Goal: Task Accomplishment & Management: Manage account settings

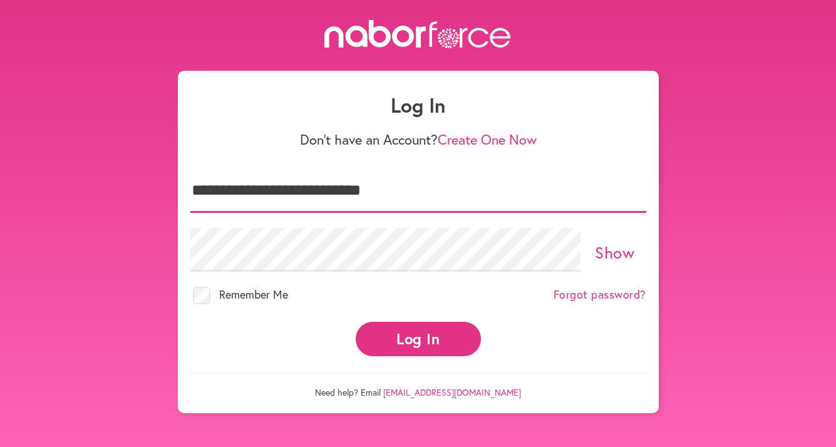
type input "**********"
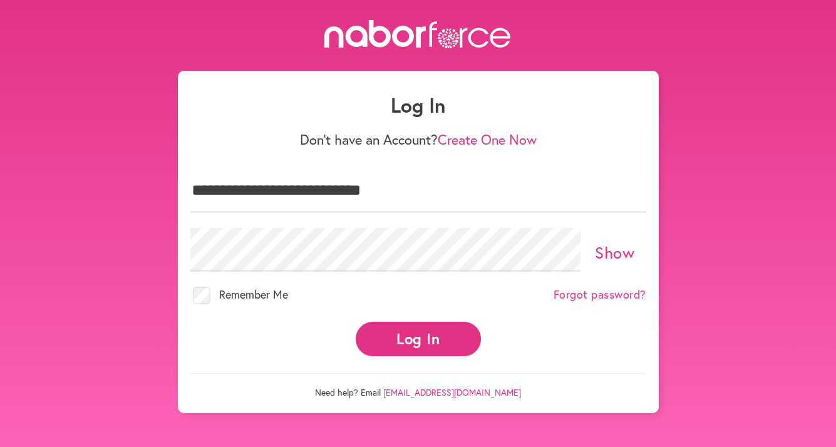
click at [605, 255] on link "Show" at bounding box center [614, 252] width 39 height 21
click at [427, 336] on button "Log In" at bounding box center [418, 339] width 125 height 34
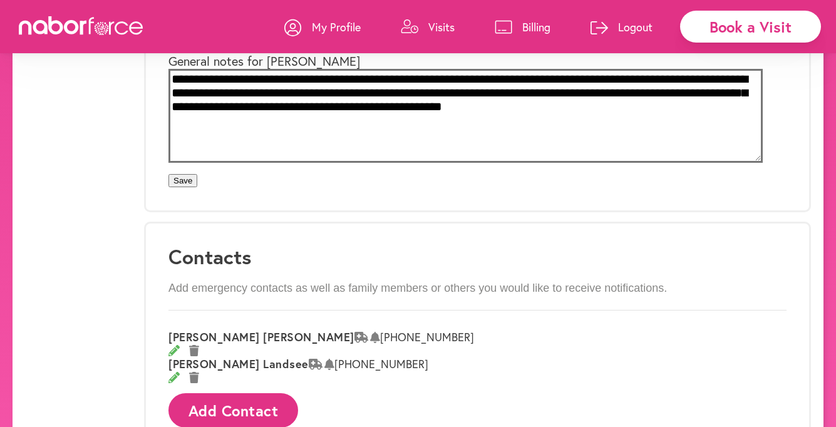
scroll to position [367, 0]
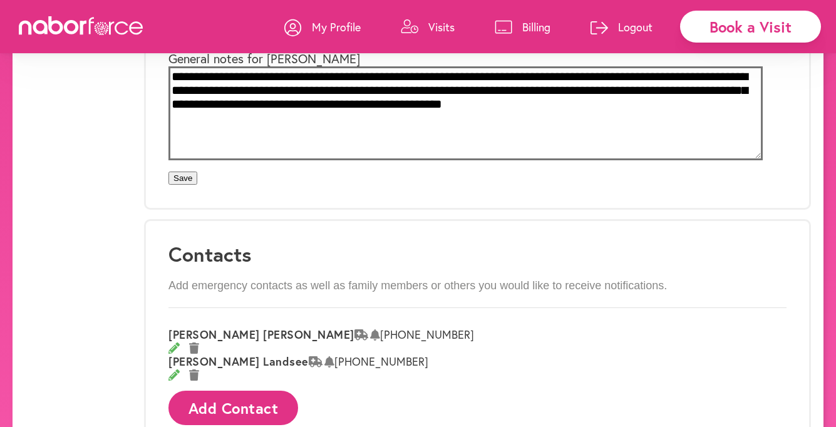
click at [220, 160] on textarea "**********" at bounding box center [465, 113] width 594 height 94
drag, startPoint x: 207, startPoint y: 233, endPoint x: 406, endPoint y: 261, distance: 201.6
click at [406, 160] on textarea "**********" at bounding box center [465, 113] width 594 height 94
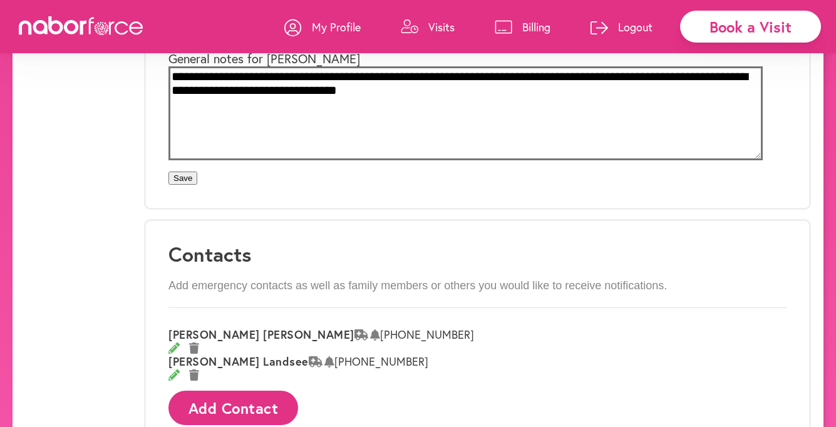
type textarea "**********"
click at [197, 185] on button "Save" at bounding box center [182, 178] width 29 height 13
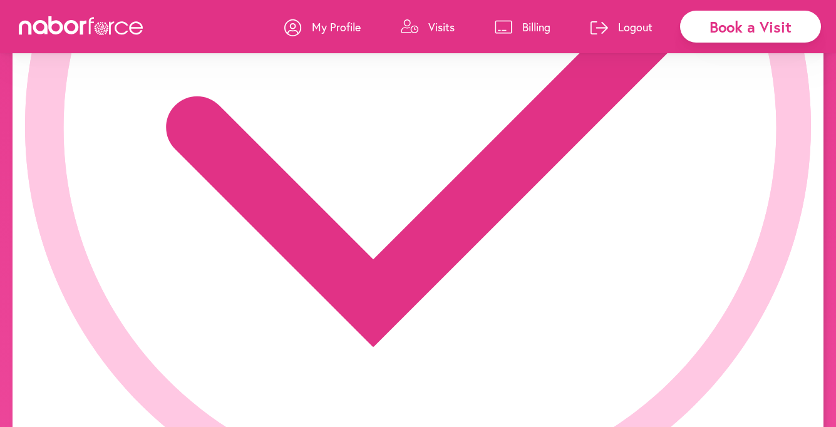
scroll to position [0, 0]
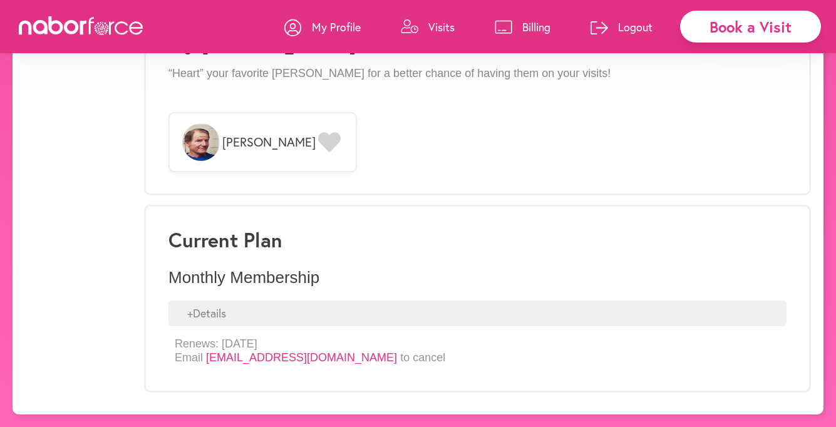
scroll to position [1022, 0]
click at [233, 315] on div "+ Details" at bounding box center [477, 313] width 618 height 26
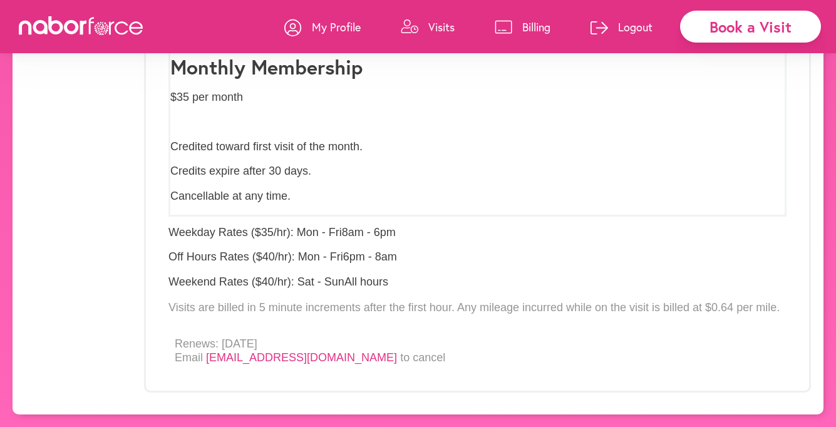
scroll to position [1079, 0]
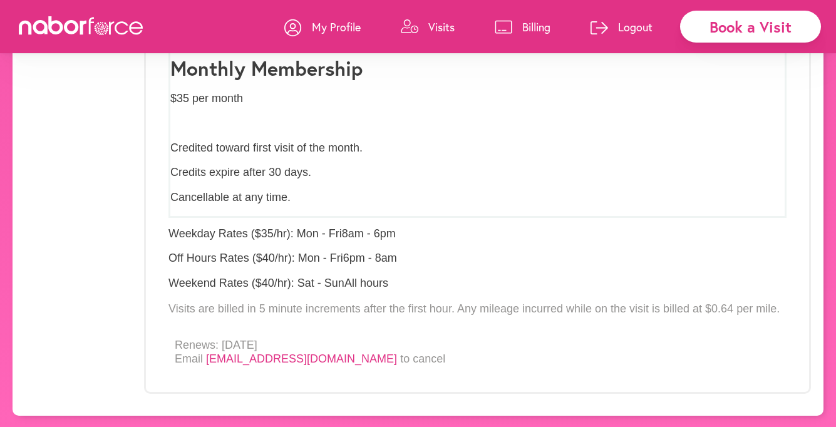
click at [508, 29] on icon at bounding box center [504, 27] width 18 height 14
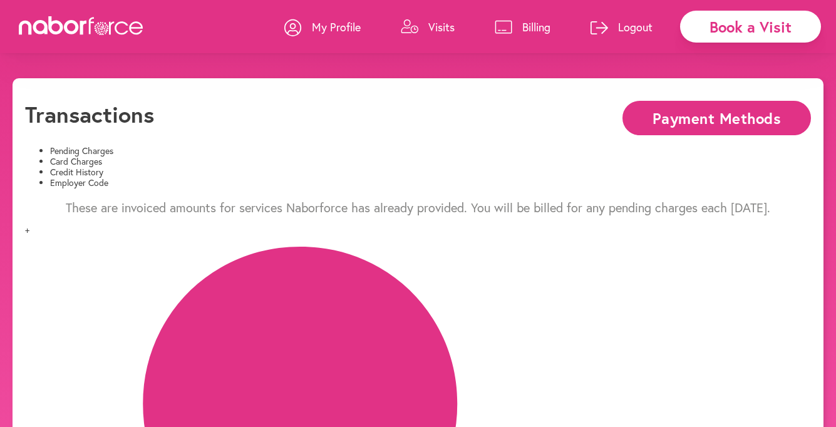
click at [366, 167] on li "Credit History" at bounding box center [430, 172] width 761 height 11
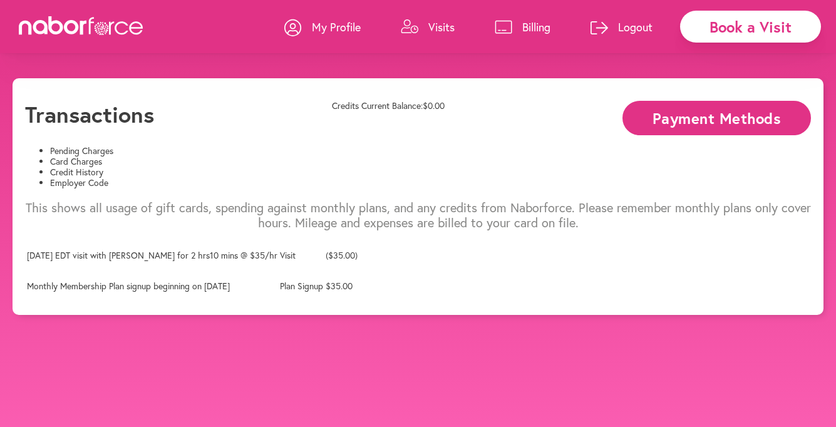
click at [242, 156] on li "Card Charges" at bounding box center [430, 161] width 761 height 11
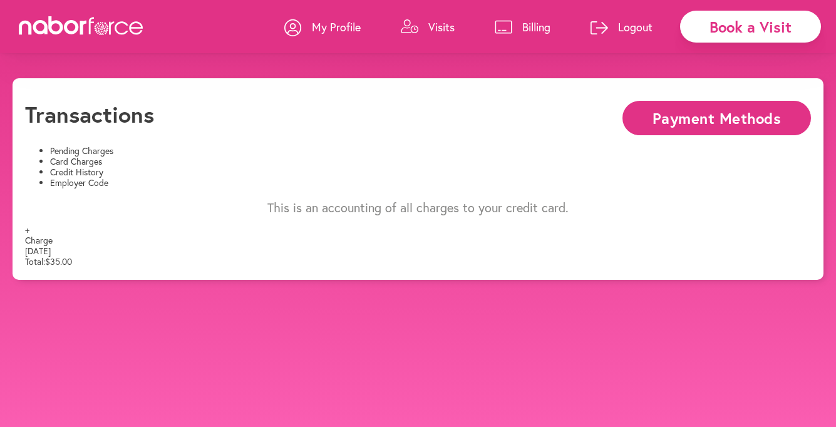
click at [91, 153] on li "Pending Charges" at bounding box center [430, 151] width 761 height 11
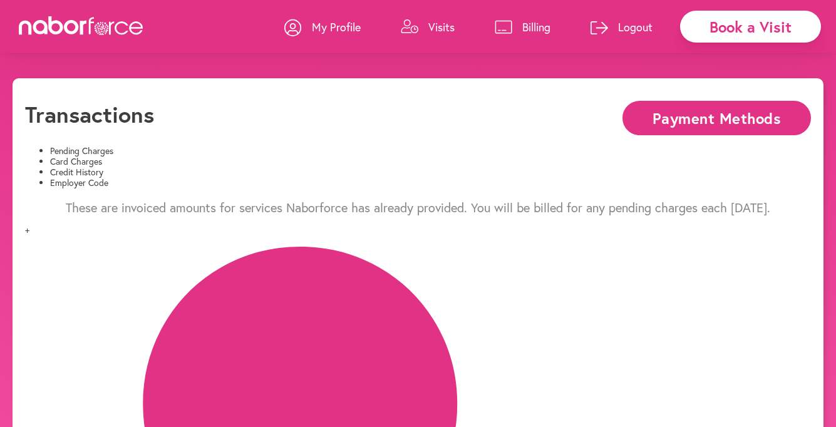
click at [428, 31] on p "Visits" at bounding box center [441, 26] width 26 height 15
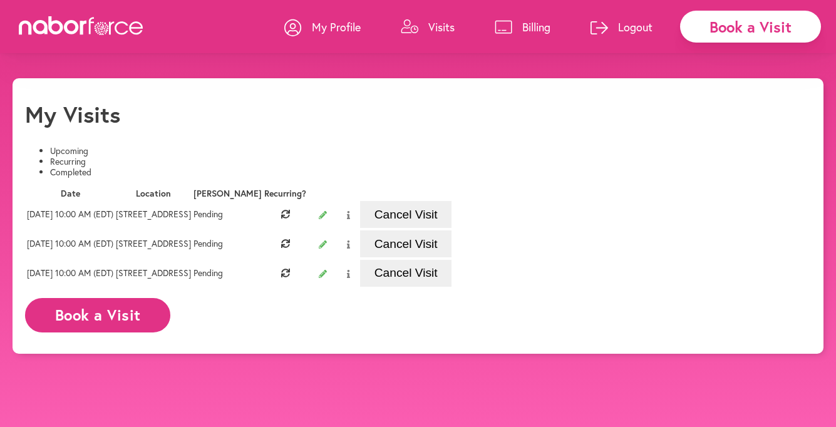
click at [451, 228] on button "Cancel Visit" at bounding box center [405, 214] width 91 height 27
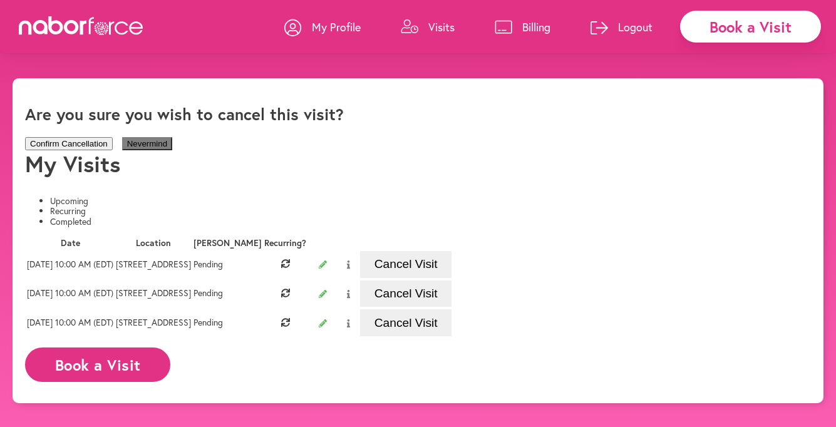
click at [113, 137] on button "Confirm Cancellation" at bounding box center [69, 143] width 88 height 13
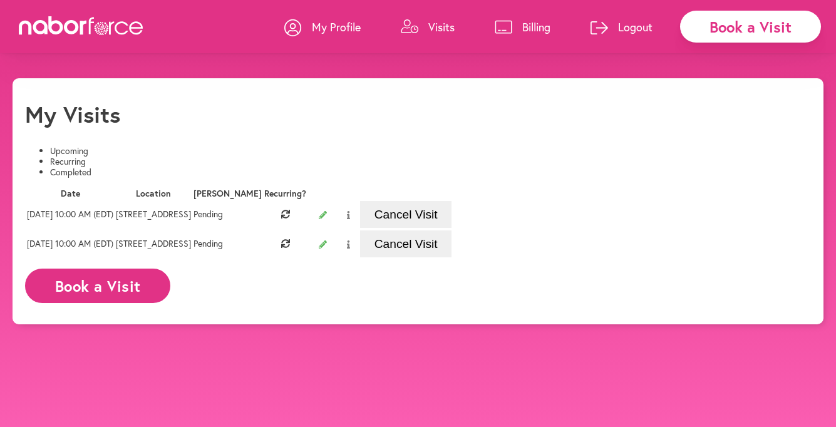
click at [451, 228] on button "Cancel Visit" at bounding box center [405, 214] width 91 height 27
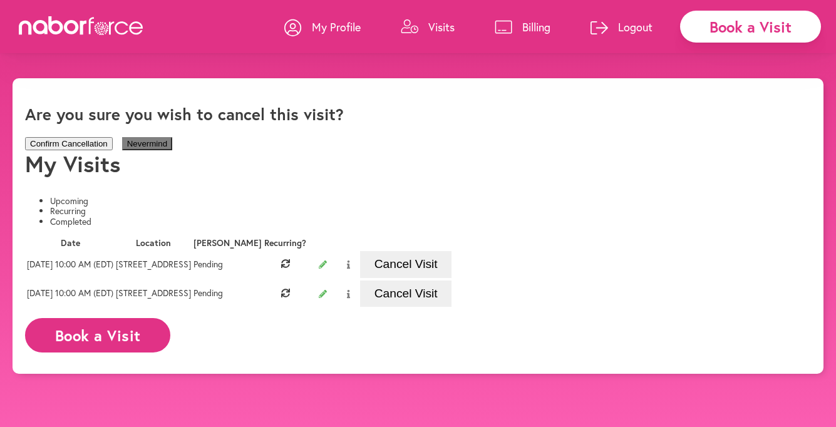
click at [113, 137] on button "Confirm Cancellation" at bounding box center [69, 143] width 88 height 13
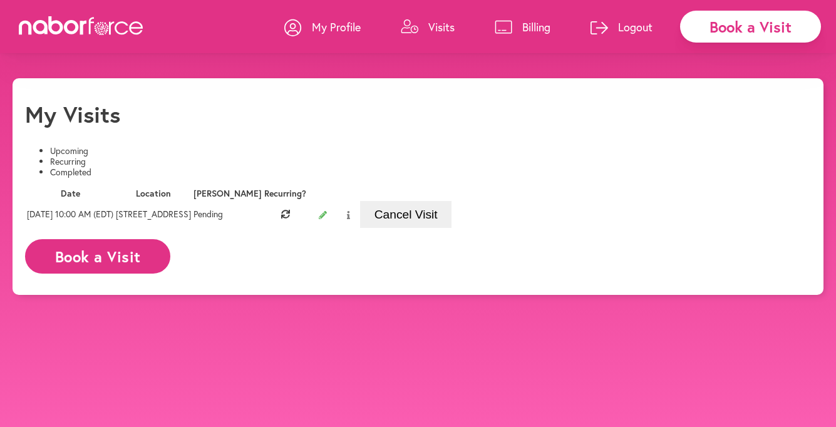
click at [451, 228] on button "Cancel Visit" at bounding box center [405, 214] width 91 height 27
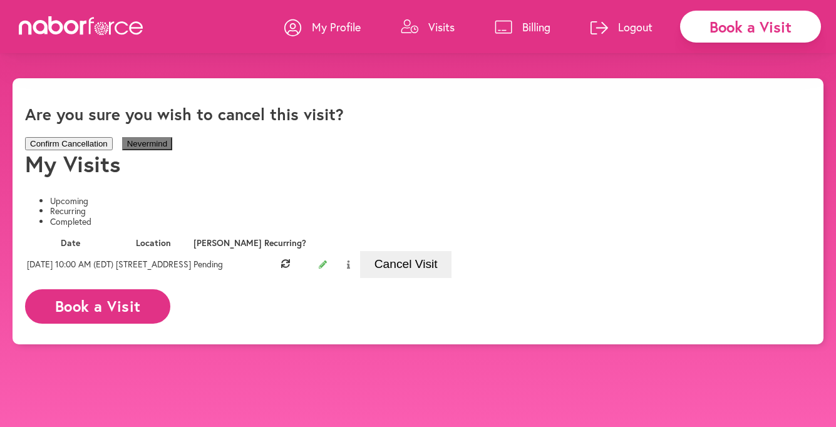
click at [113, 143] on button "Confirm Cancellation" at bounding box center [69, 143] width 88 height 13
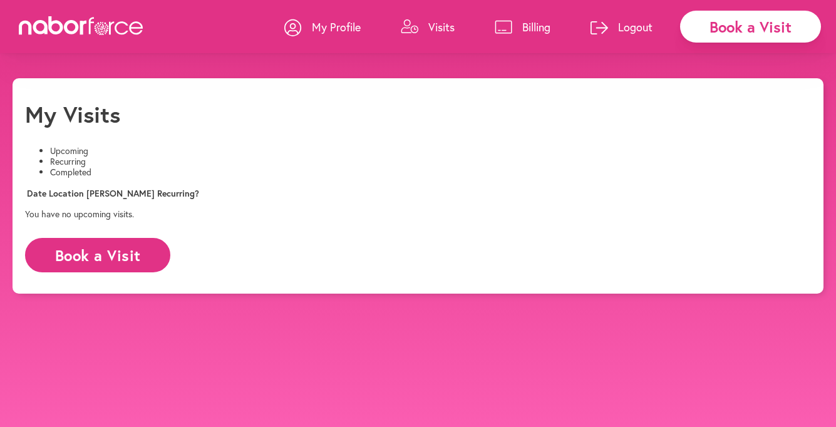
click at [608, 29] on link "Logout" at bounding box center [621, 27] width 62 height 38
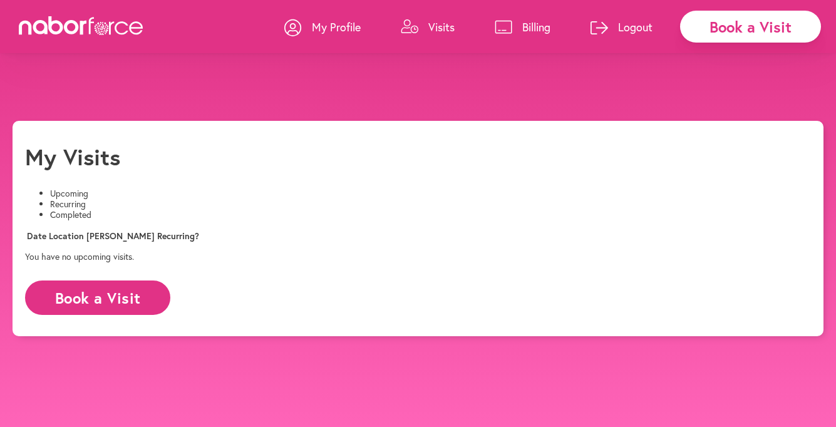
click at [382, 43] on button "Yes" at bounding box center [394, 35] width 24 height 13
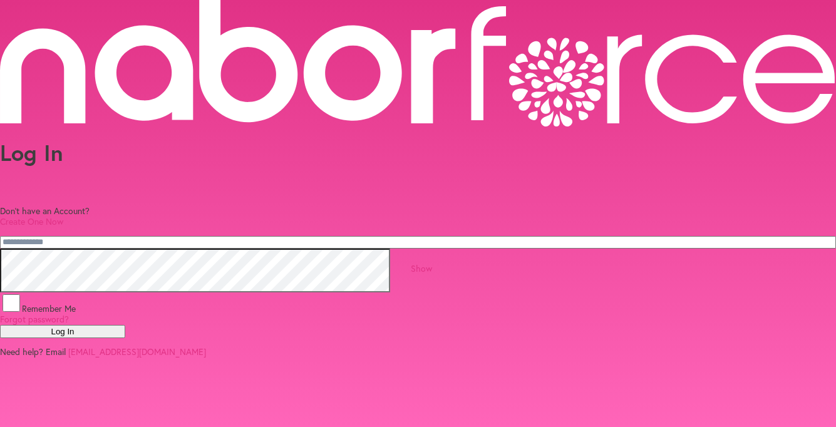
type input "**********"
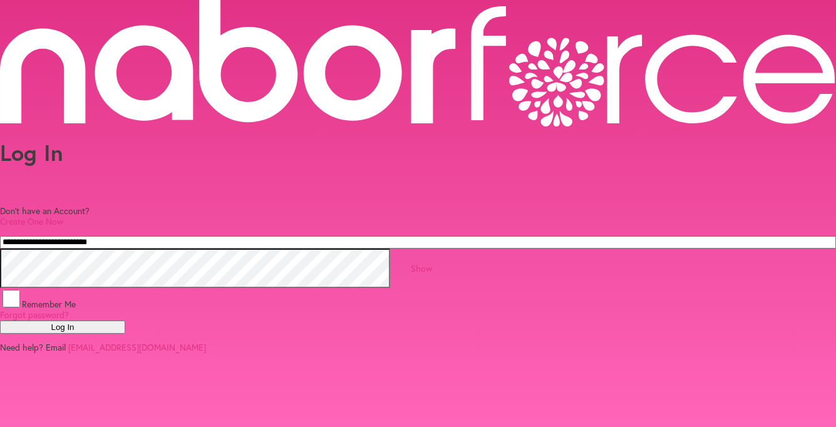
click at [432, 262] on link "Show" at bounding box center [421, 268] width 21 height 12
click at [430, 262] on link "Hide" at bounding box center [422, 268] width 18 height 12
click at [125, 329] on button "Log In" at bounding box center [62, 326] width 125 height 13
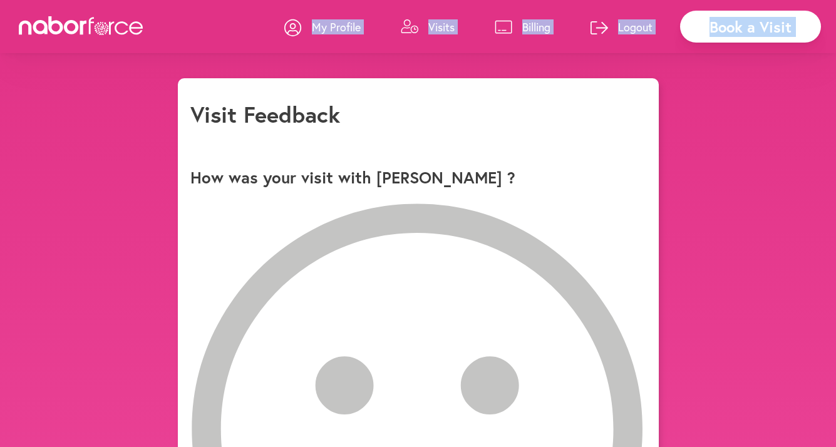
drag, startPoint x: 205, startPoint y: 26, endPoint x: 210, endPoint y: -158, distance: 184.1
drag, startPoint x: 192, startPoint y: 16, endPoint x: 219, endPoint y: -137, distance: 155.8
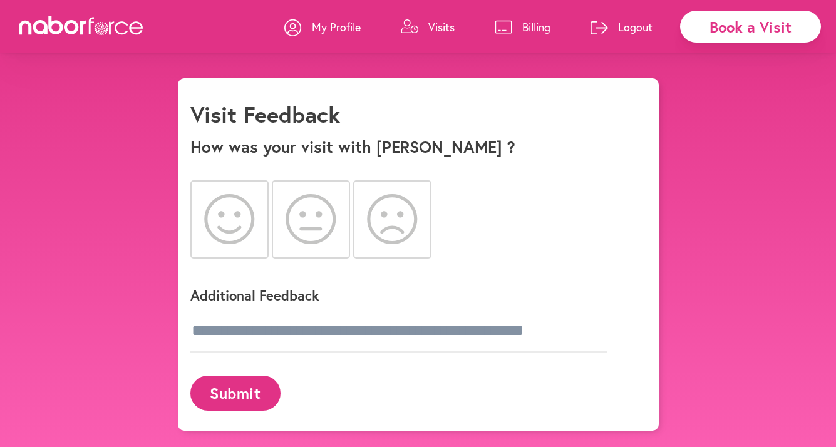
click at [402, 225] on icon at bounding box center [392, 219] width 51 height 50
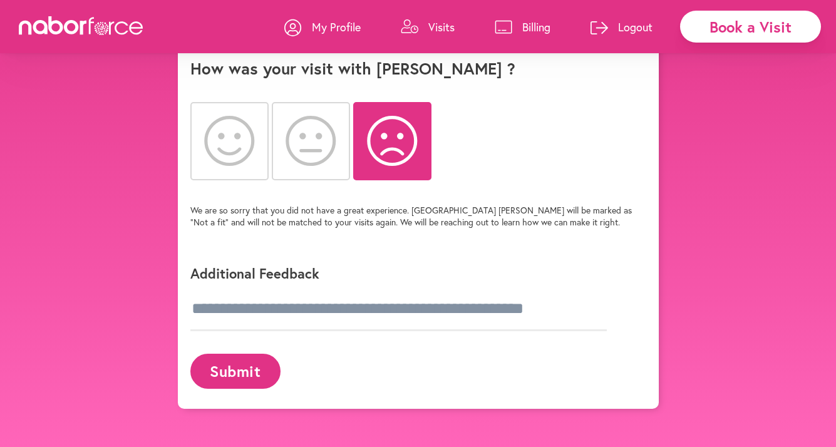
scroll to position [91, 0]
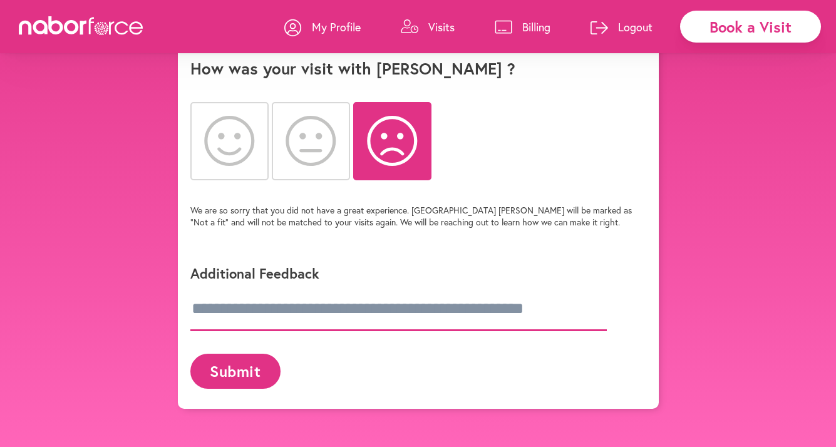
drag, startPoint x: 201, startPoint y: 317, endPoint x: 274, endPoint y: 312, distance: 72.7
click at [216, 314] on input "text" at bounding box center [398, 309] width 416 height 44
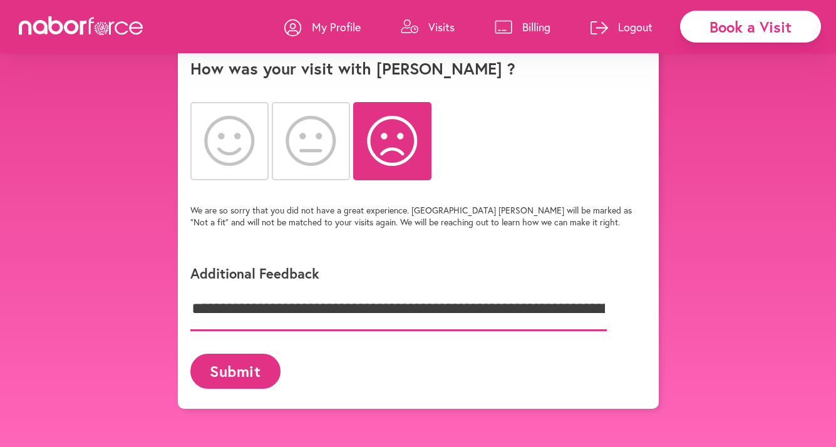
drag, startPoint x: 414, startPoint y: 318, endPoint x: 437, endPoint y: 318, distance: 22.5
click at [437, 318] on input "**********" at bounding box center [398, 309] width 416 height 44
type input "**********"
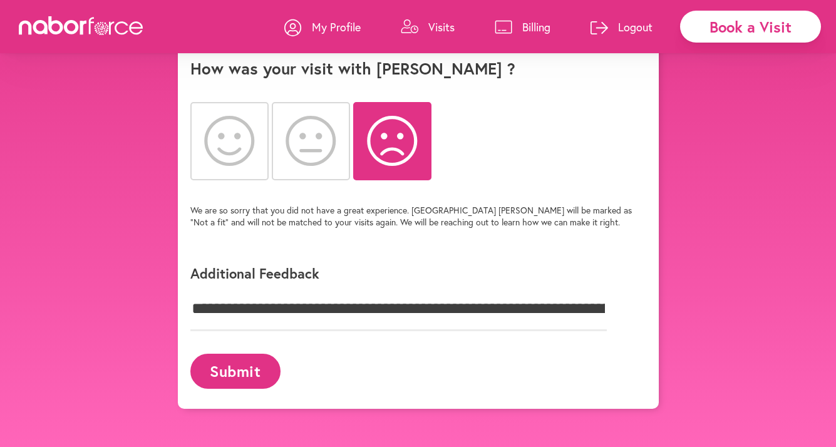
click at [231, 382] on button "Submit" at bounding box center [235, 371] width 90 height 34
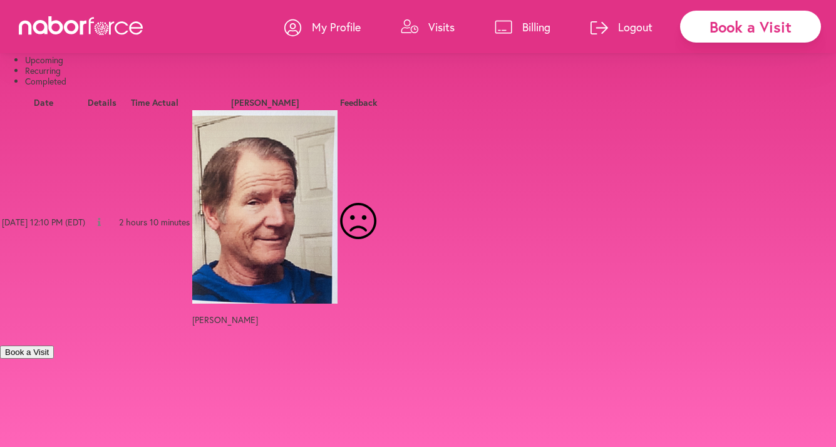
click at [618, 29] on p "Logout" at bounding box center [635, 26] width 34 height 15
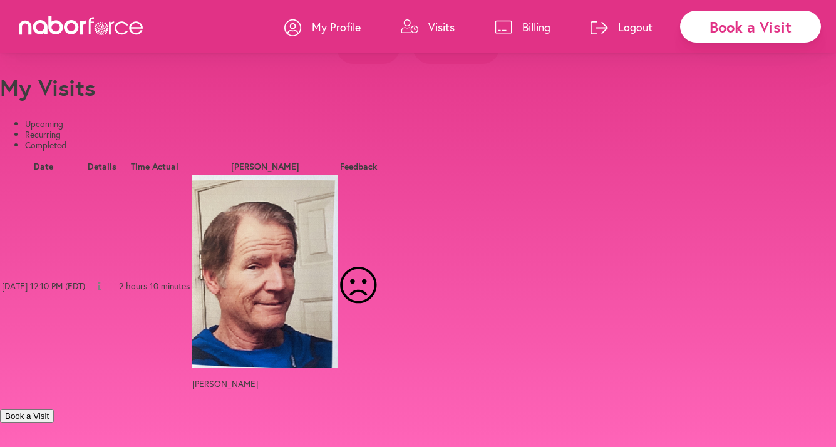
click at [362, 64] on button "Yes" at bounding box center [368, 46] width 64 height 34
